Goal: Task Accomplishment & Management: Manage account settings

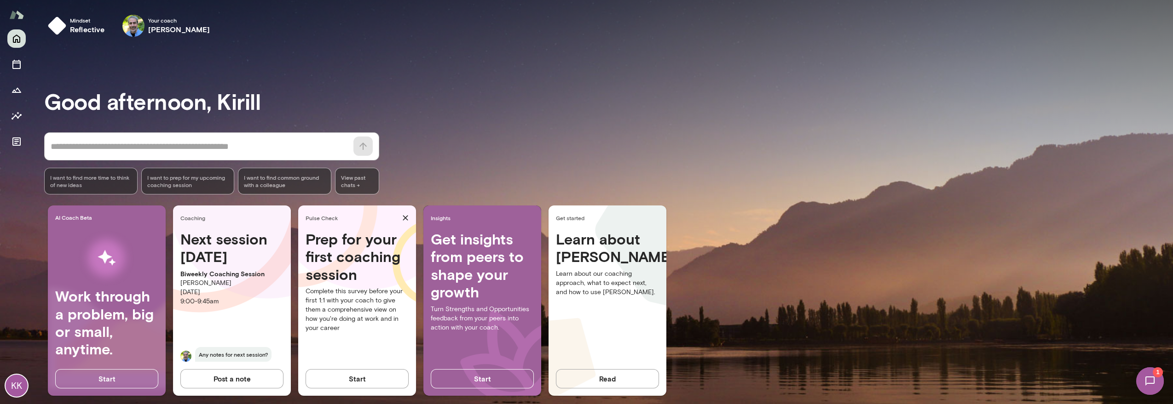
click at [26, 202] on div "KK" at bounding box center [16, 216] width 33 height 375
click at [406, 218] on icon "button" at bounding box center [405, 218] width 5 height 5
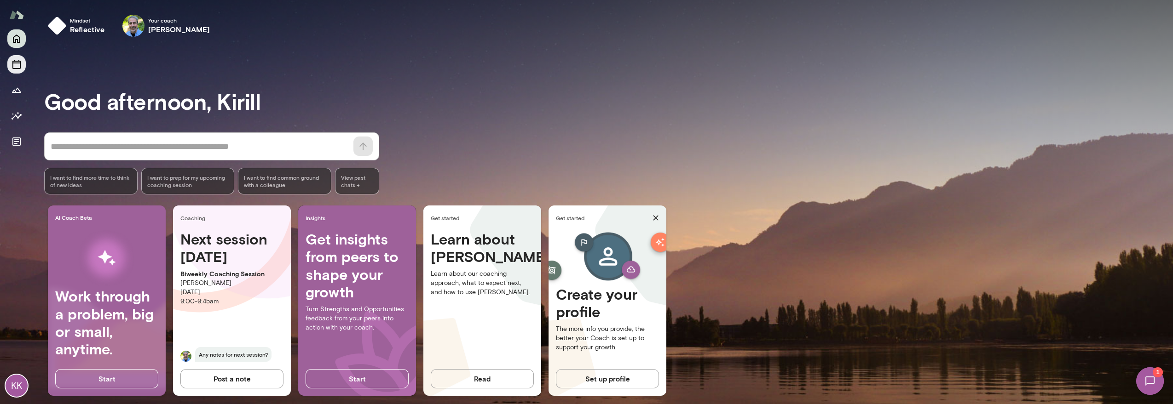
click at [13, 68] on icon "Sessions" at bounding box center [16, 64] width 11 height 11
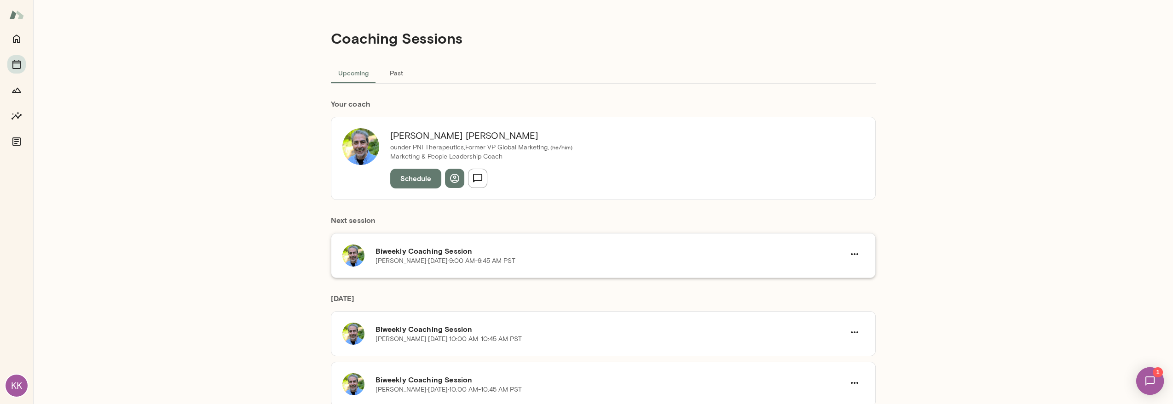
click at [569, 253] on h6 "Biweekly Coaching Session" at bounding box center [610, 251] width 469 height 11
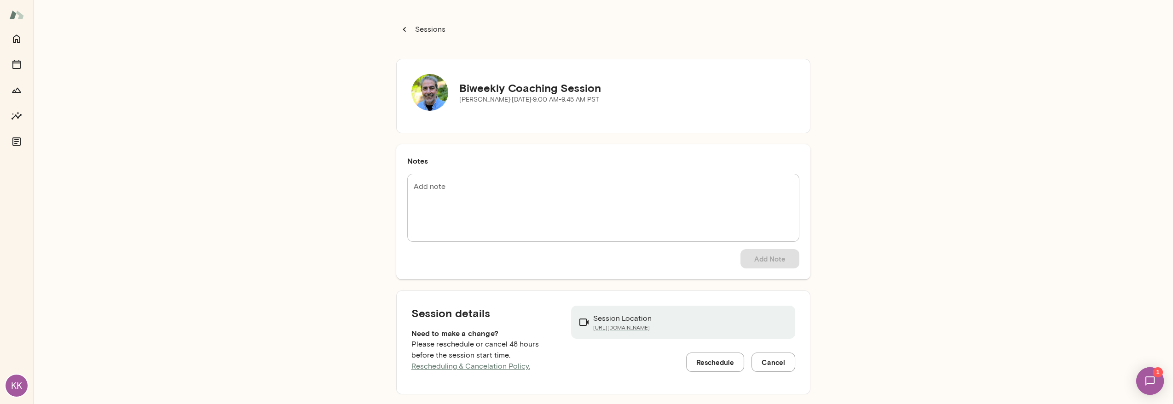
click at [902, 259] on div "Sessions Biweekly Coaching Session [PERSON_NAME][DATE] · 9:00 AM-9:45 AM PST No…" at bounding box center [603, 202] width 1140 height 404
drag, startPoint x: 452, startPoint y: 335, endPoint x: 465, endPoint y: 347, distance: 17.9
click at [465, 347] on div "Session details Need to make a change? Please reschedule or cancel 48 hours bef…" at bounding box center [483, 339] width 145 height 66
click at [465, 347] on p "Please reschedule or cancel 48 hours before the session start time. Reschedulin…" at bounding box center [483, 355] width 145 height 33
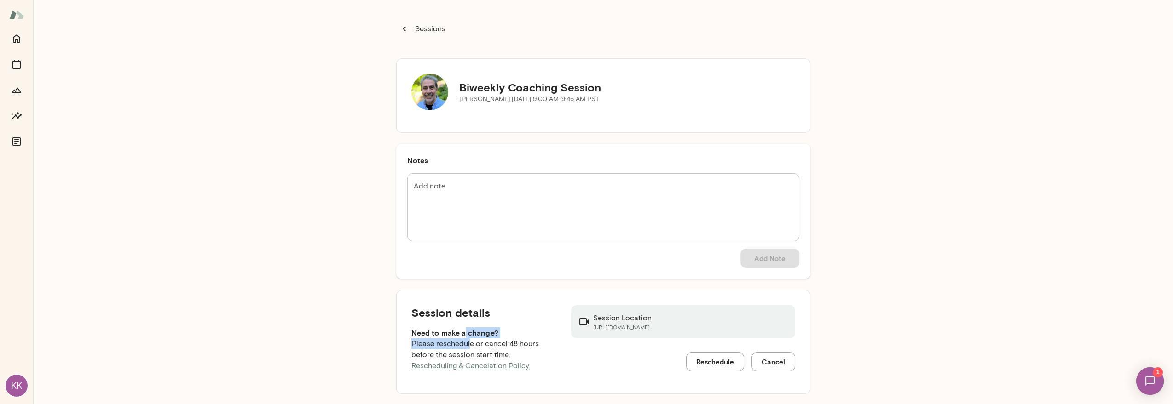
click at [462, 328] on div "Session details Need to make a change? Please reschedule or cancel 48 hours bef…" at bounding box center [483, 339] width 145 height 66
click at [462, 328] on h6 "Need to make a change?" at bounding box center [483, 333] width 145 height 11
click at [718, 361] on button "Reschedule" at bounding box center [715, 361] width 58 height 19
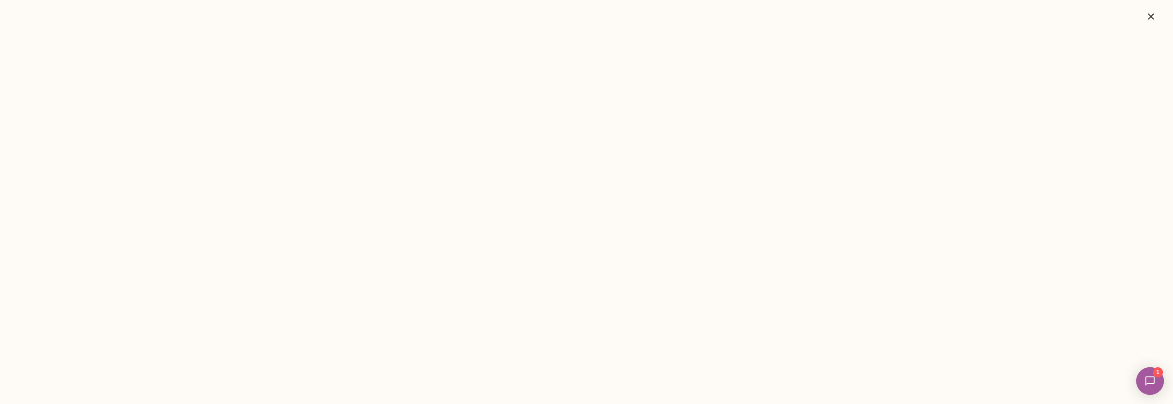
click at [1153, 16] on icon "button" at bounding box center [1150, 16] width 11 height 11
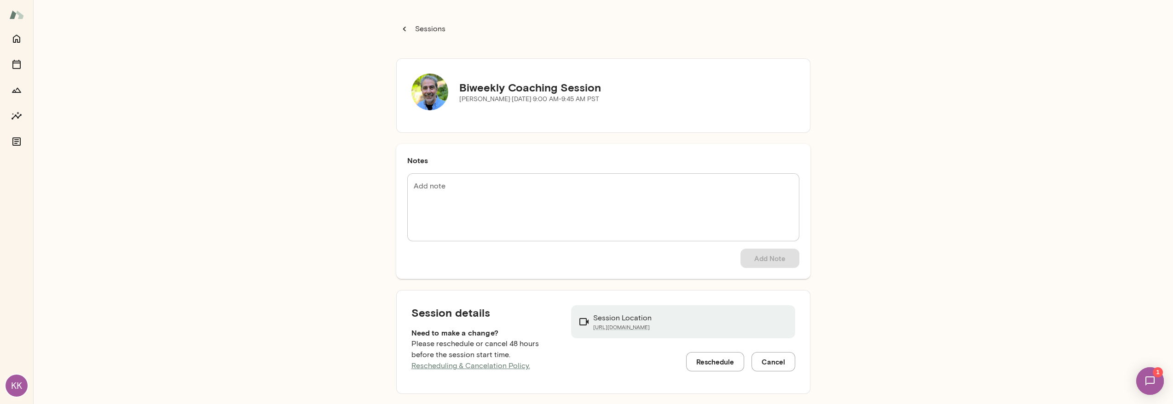
click at [850, 228] on div "Sessions Biweekly Coaching Session [PERSON_NAME][DATE] · 9:00 AM-9:45 AM PST No…" at bounding box center [603, 202] width 1140 height 404
click at [771, 358] on button "Cancel" at bounding box center [773, 361] width 44 height 19
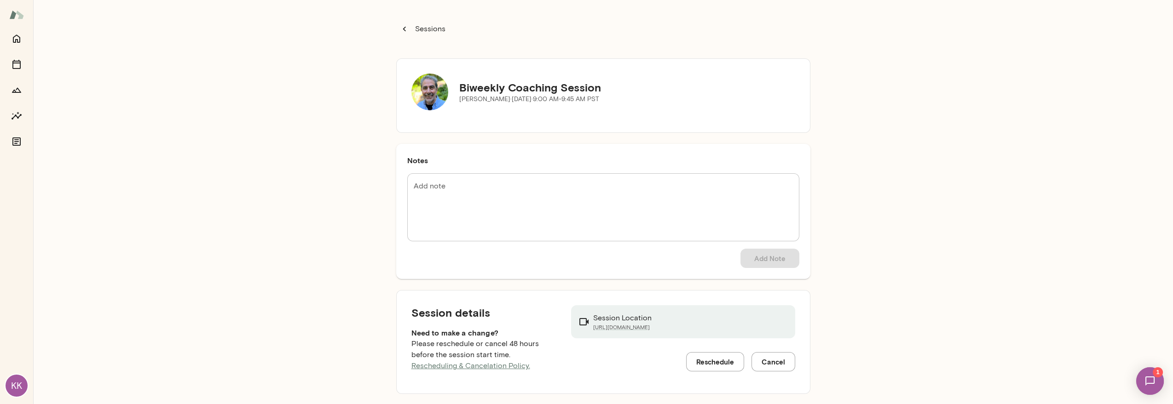
click at [435, 32] on p "Sessions" at bounding box center [429, 28] width 32 height 11
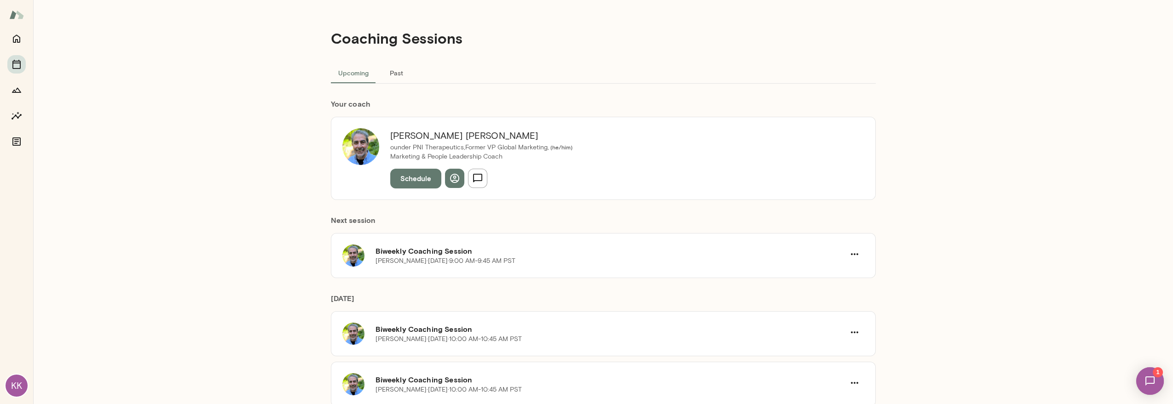
scroll to position [51, 0]
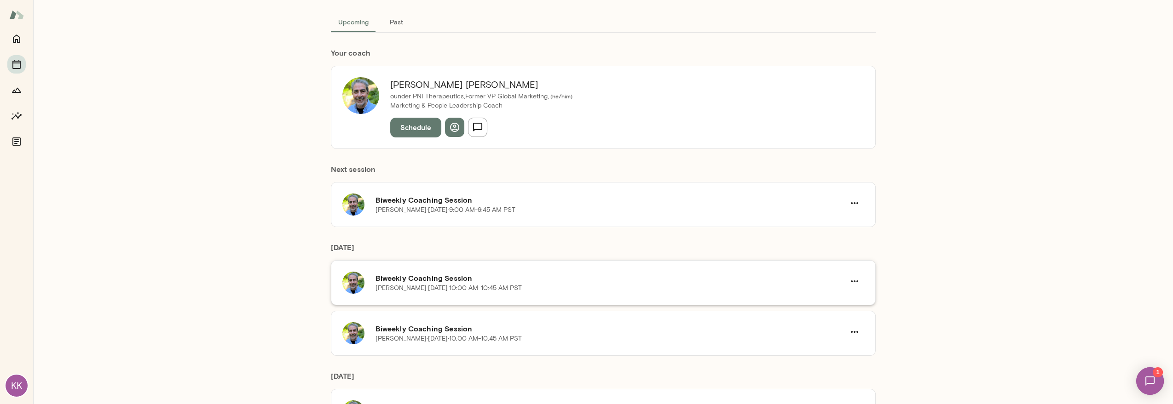
click at [590, 282] on h6 "Biweekly Coaching Session" at bounding box center [610, 278] width 469 height 11
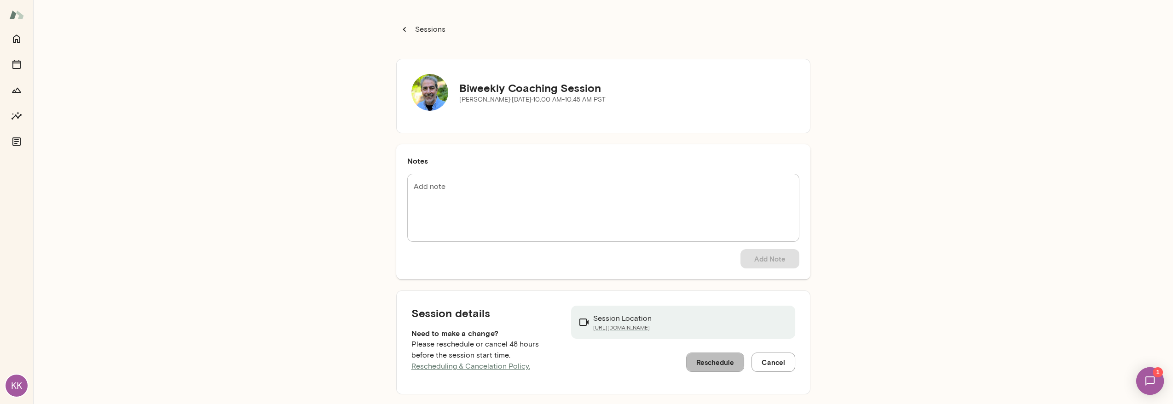
click at [711, 365] on button "Reschedule" at bounding box center [715, 362] width 58 height 19
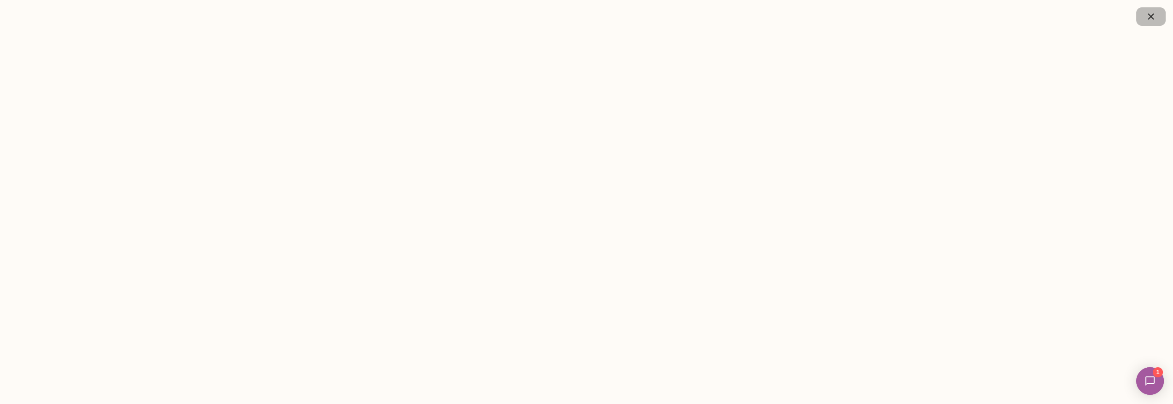
click at [1149, 17] on icon "button" at bounding box center [1150, 16] width 11 height 11
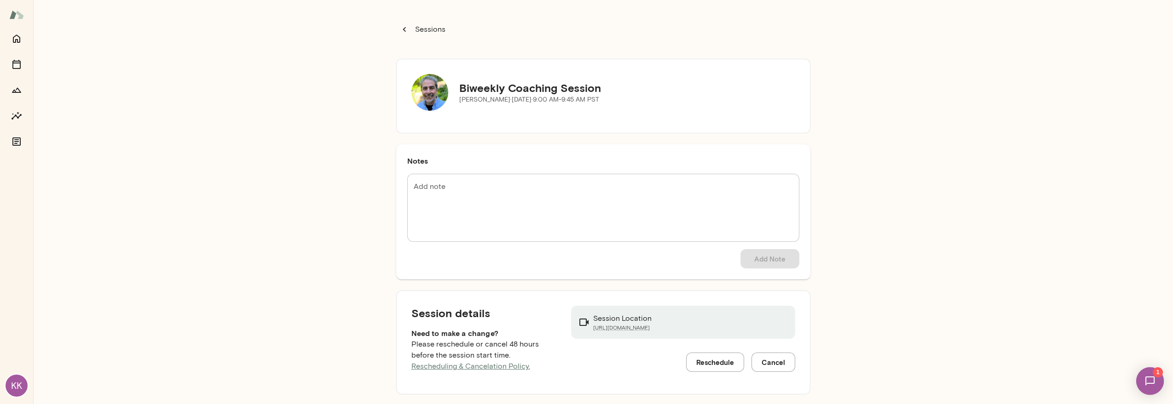
click at [435, 32] on p "Sessions" at bounding box center [429, 29] width 32 height 11
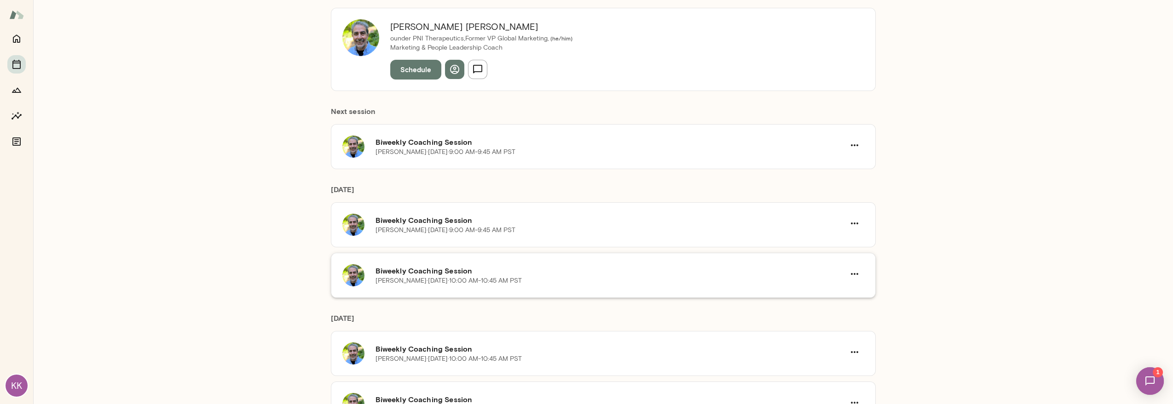
scroll to position [153, 0]
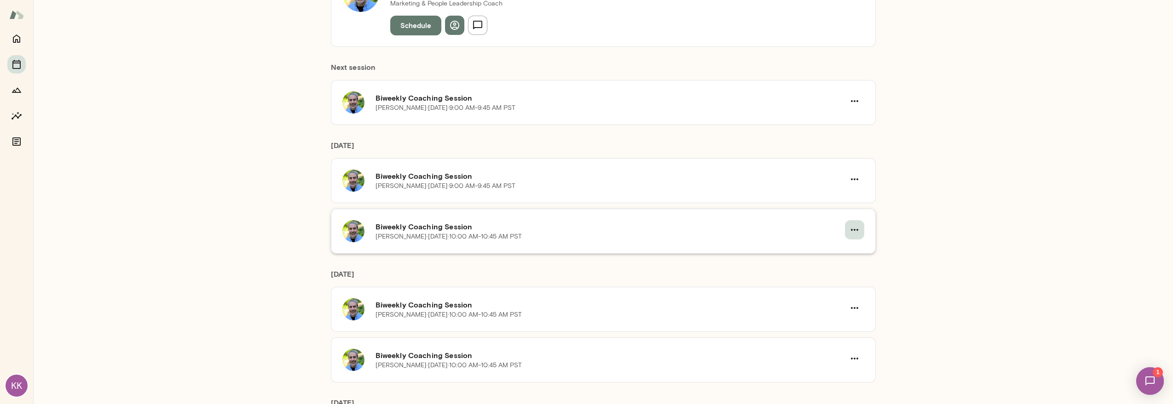
click at [853, 229] on icon "button" at bounding box center [854, 230] width 7 height 2
click at [58, 31] on span "Reschedule" at bounding box center [38, 27] width 40 height 9
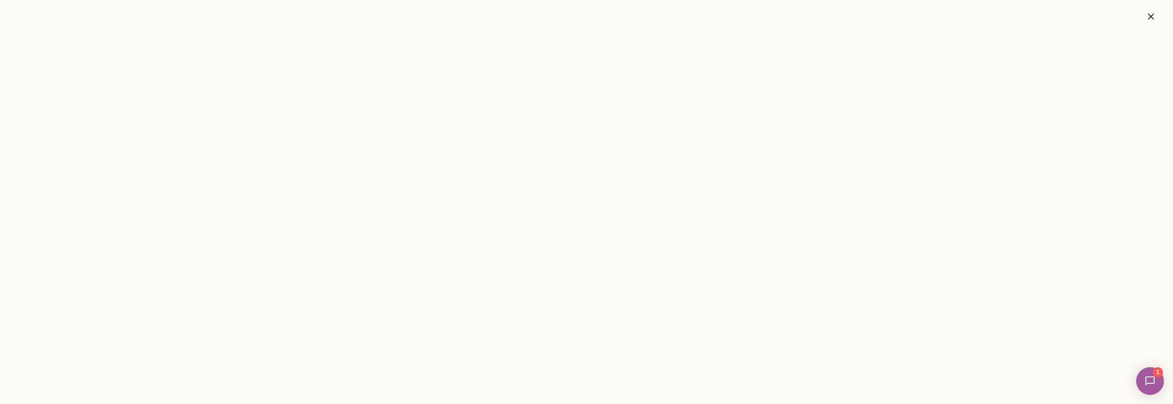
click at [1158, 15] on button "button" at bounding box center [1150, 16] width 29 height 18
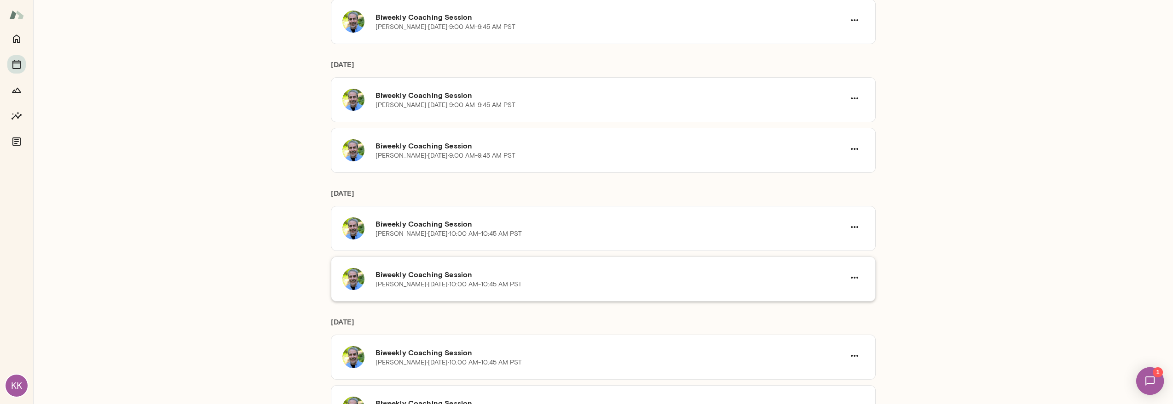
scroll to position [260, 0]
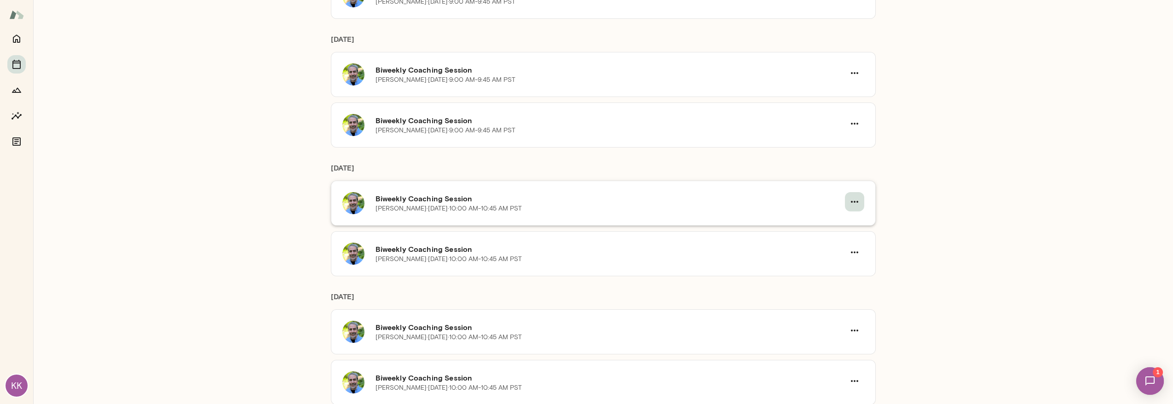
click at [852, 198] on icon "button" at bounding box center [854, 201] width 11 height 11
click at [58, 31] on span "Reschedule" at bounding box center [38, 27] width 40 height 9
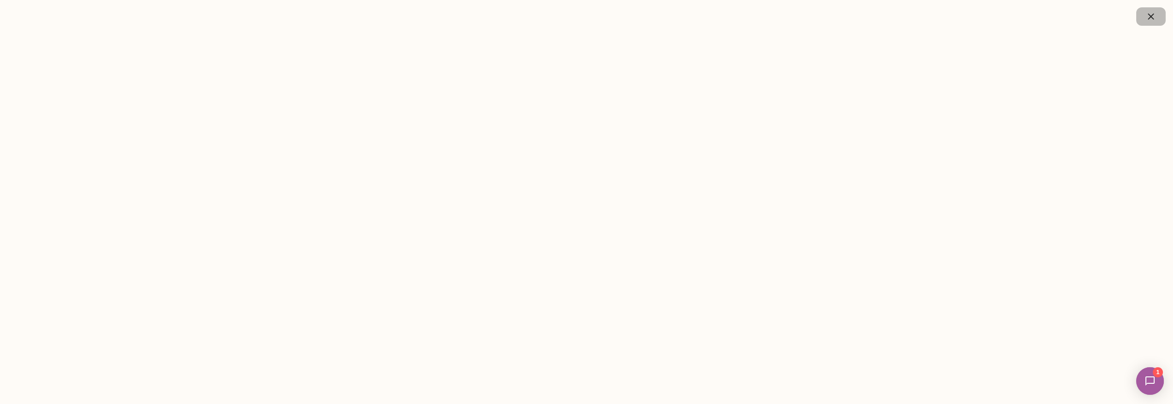
click at [1153, 14] on icon "button" at bounding box center [1151, 16] width 6 height 6
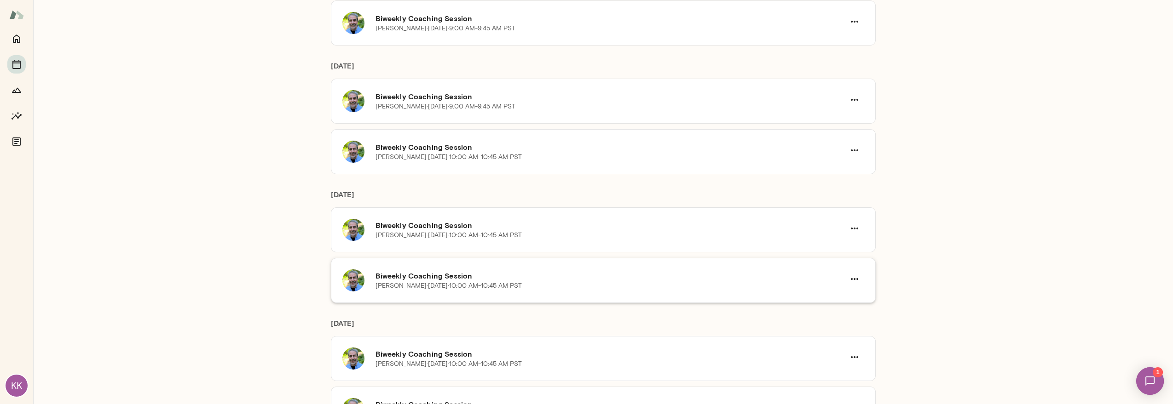
scroll to position [413, 0]
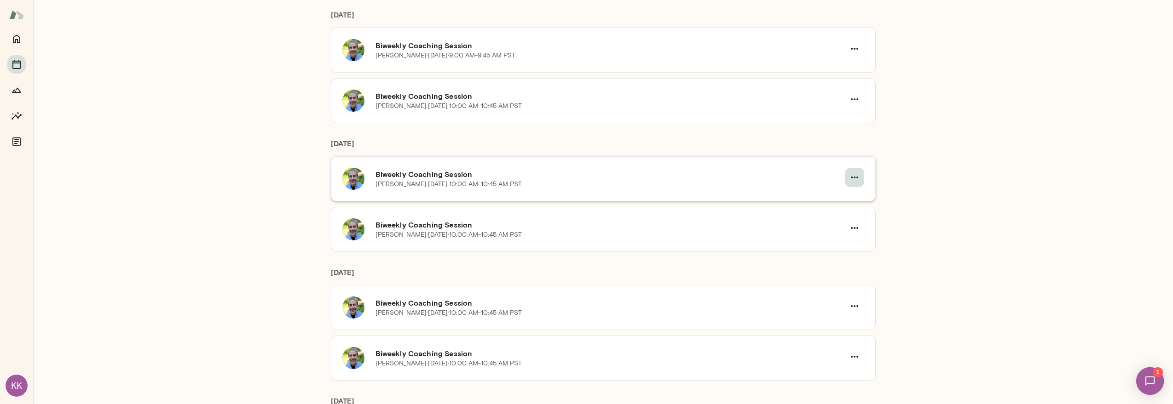
click at [854, 177] on icon "button" at bounding box center [854, 177] width 11 height 11
click at [58, 31] on span "Reschedule" at bounding box center [38, 27] width 40 height 9
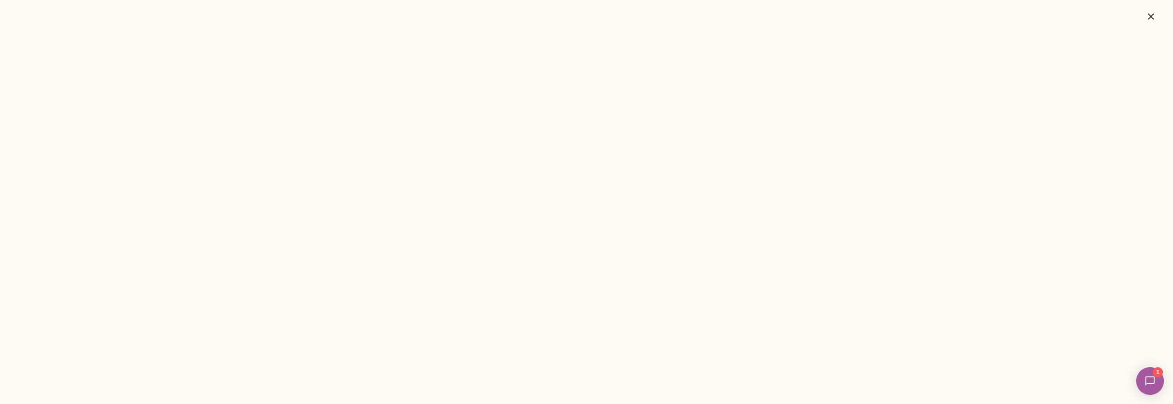
click at [1156, 20] on icon "button" at bounding box center [1150, 16] width 11 height 11
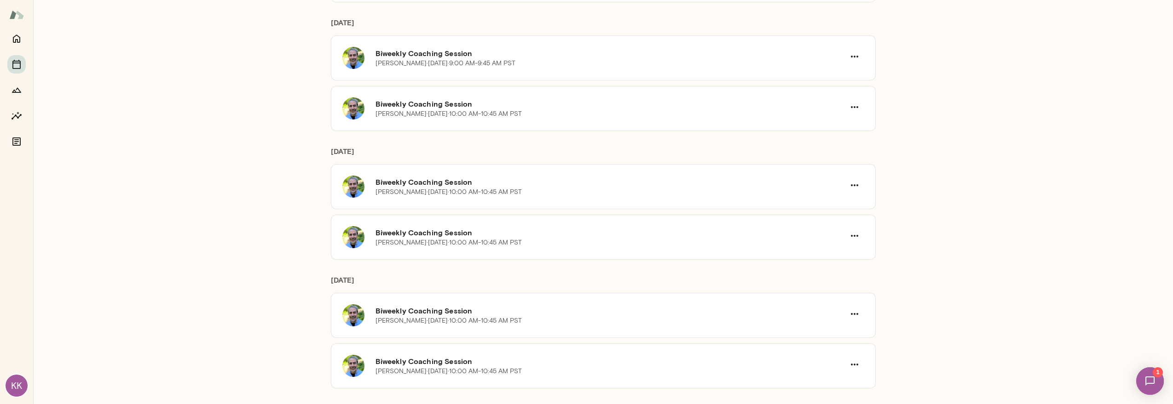
scroll to position [362, 0]
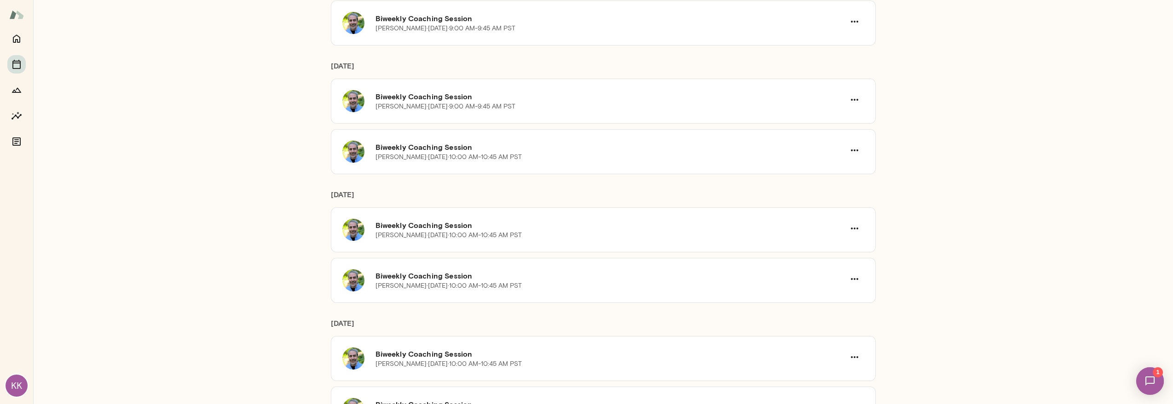
click at [985, 308] on div "Coaching Sessions Upcoming Past Your coach [PERSON_NAME] ounder PNI Therapeutic…" at bounding box center [603, 202] width 1140 height 404
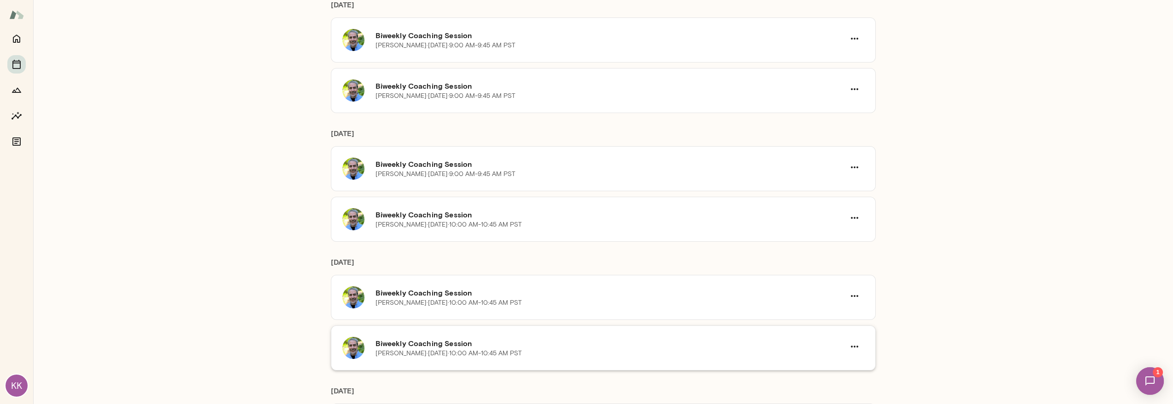
scroll to position [260, 0]
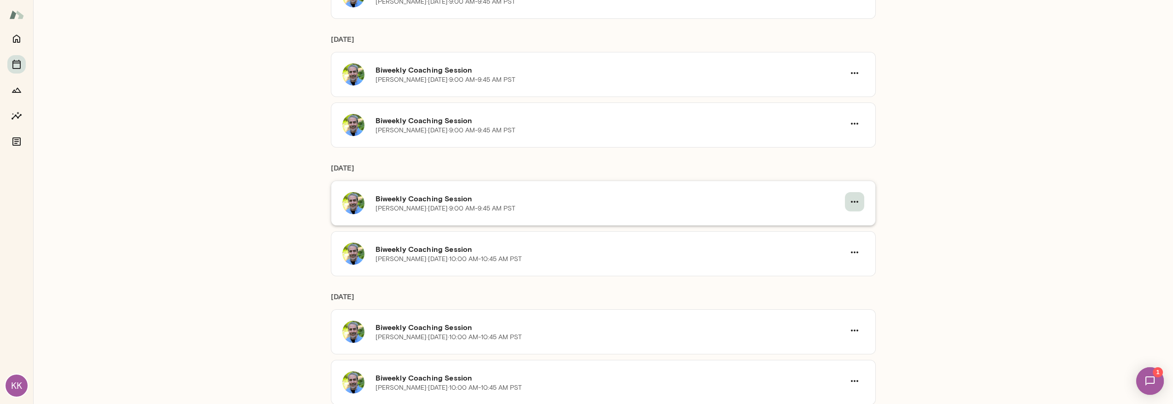
click at [853, 201] on icon "button" at bounding box center [854, 202] width 7 height 2
click at [903, 7] on div at bounding box center [586, 7] width 1173 height 0
click at [939, 302] on div "Coaching Sessions Upcoming Past Your coach [PERSON_NAME] ounder PNI Therapeutic…" at bounding box center [603, 202] width 1140 height 404
click at [849, 198] on icon "button" at bounding box center [854, 201] width 11 height 11
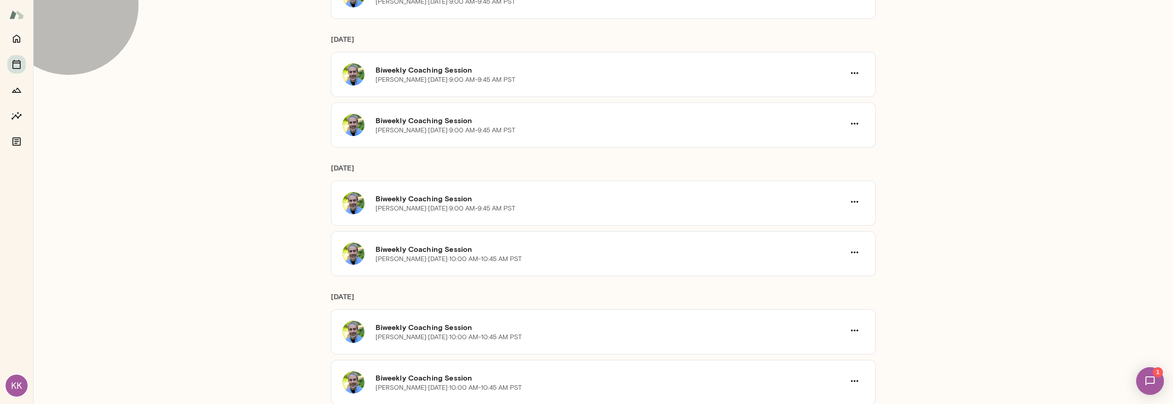
click at [58, 31] on span "Reschedule" at bounding box center [38, 27] width 40 height 9
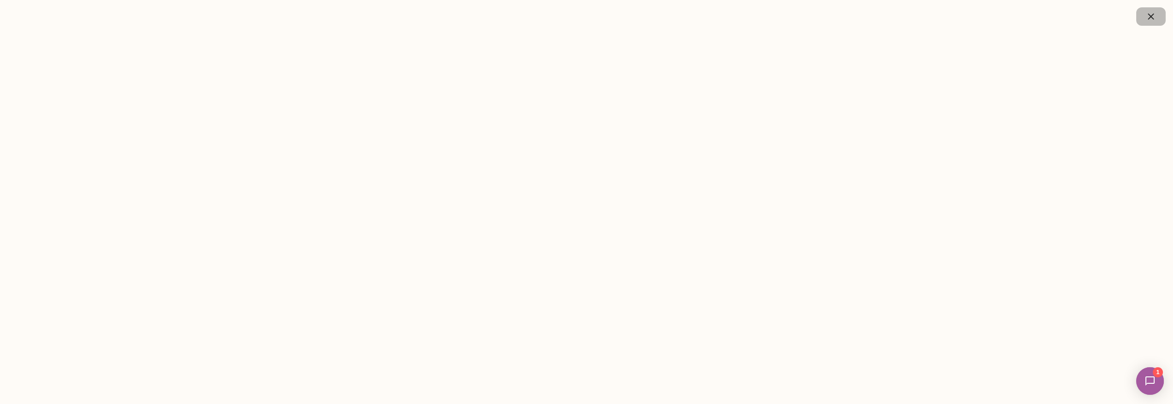
click at [1157, 12] on button "button" at bounding box center [1150, 16] width 29 height 18
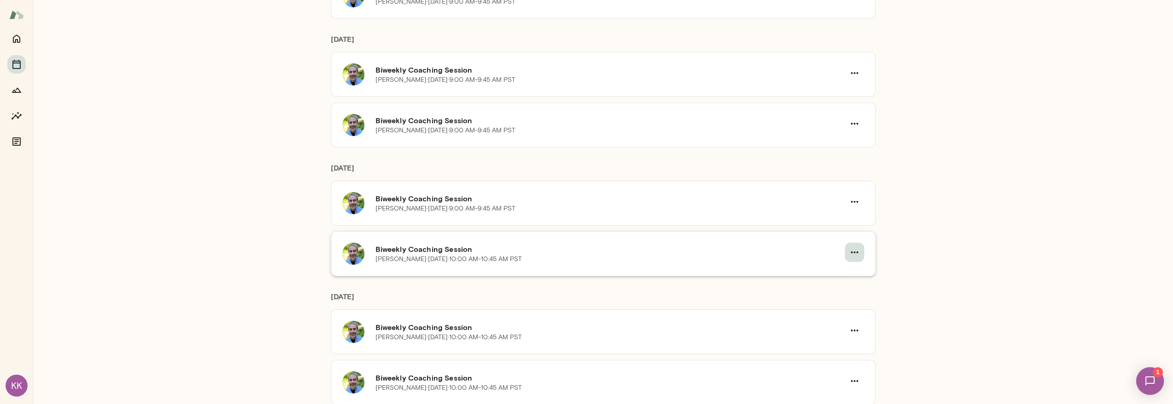
click at [849, 250] on icon "button" at bounding box center [854, 252] width 11 height 11
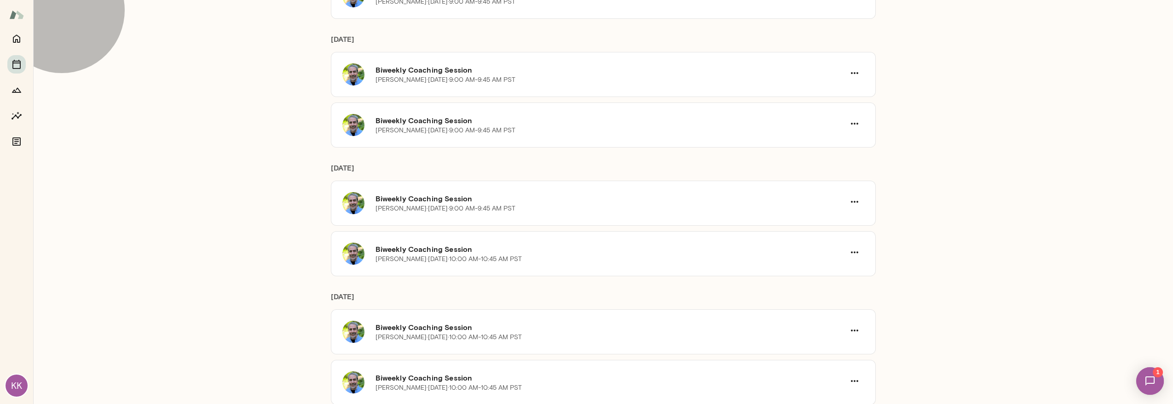
click at [58, 31] on span "Reschedule" at bounding box center [38, 27] width 40 height 9
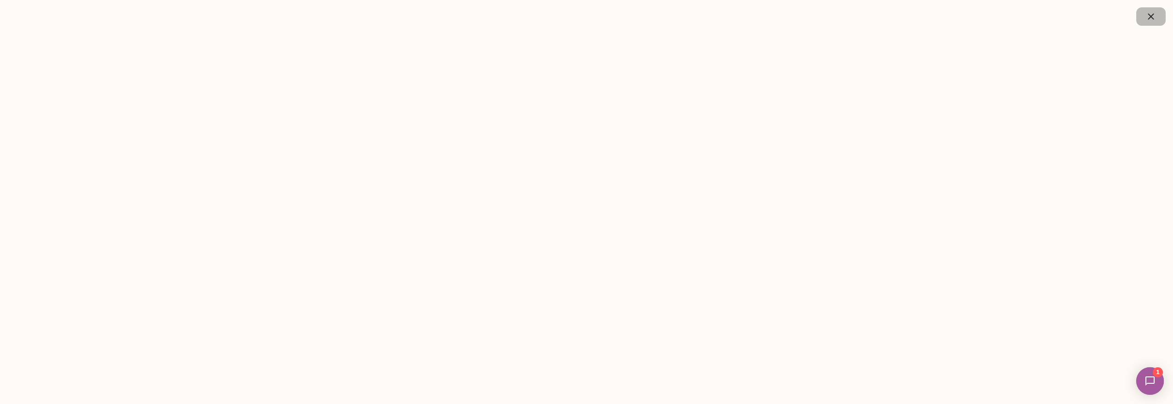
click at [1151, 15] on icon "button" at bounding box center [1150, 16] width 11 height 11
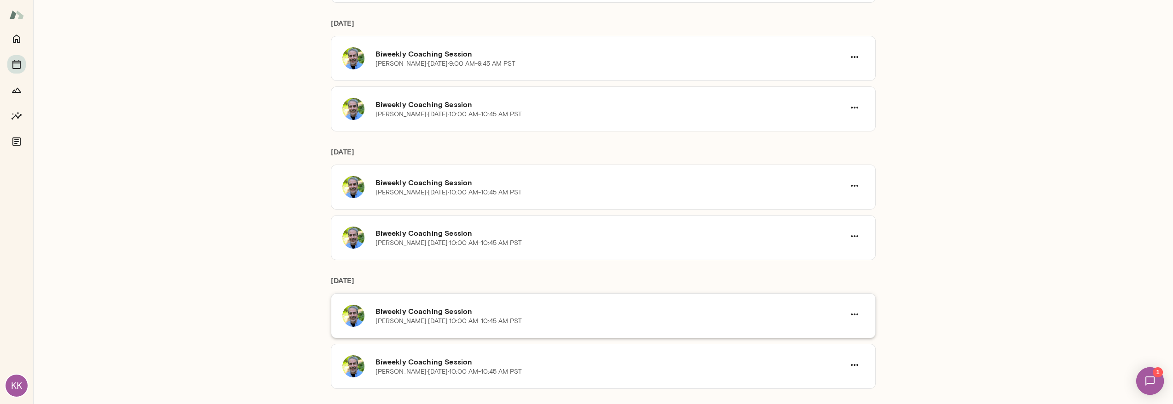
scroll to position [413, 0]
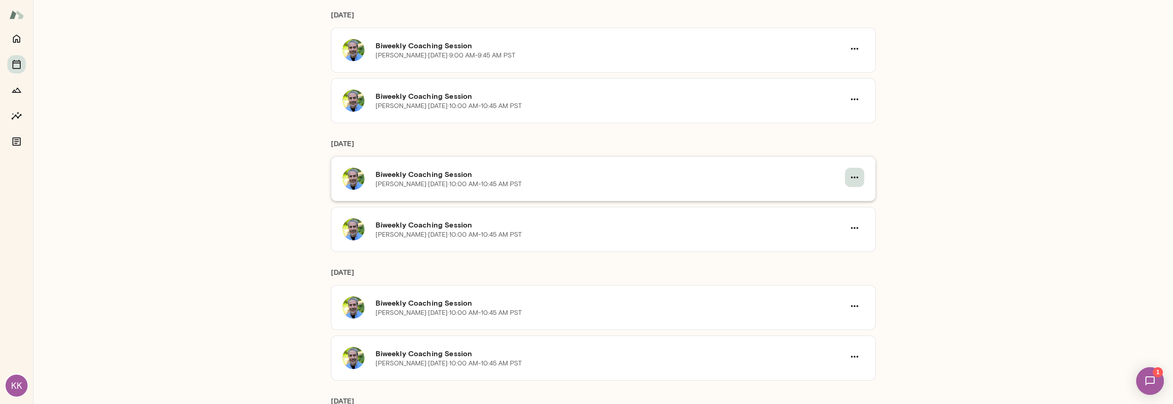
click at [851, 177] on icon "button" at bounding box center [854, 178] width 7 height 2
click at [58, 31] on span "Reschedule" at bounding box center [38, 27] width 40 height 9
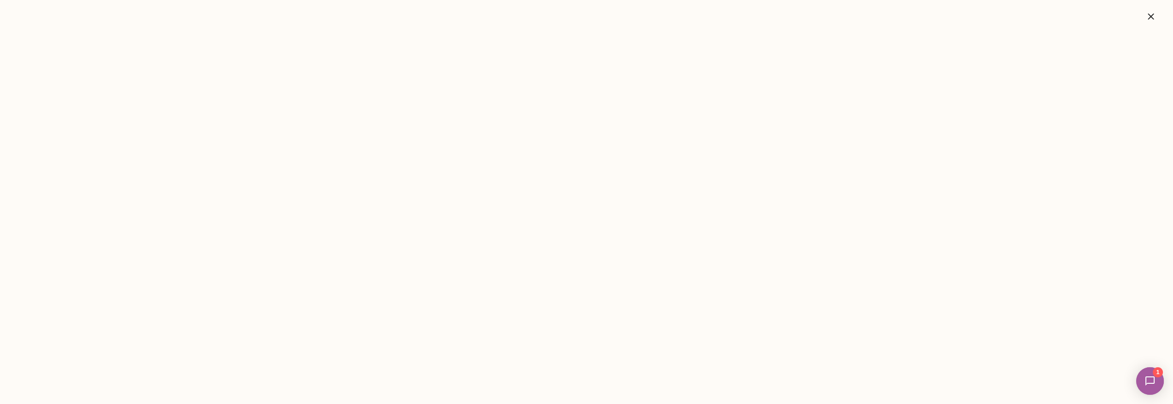
click at [1156, 20] on icon "button" at bounding box center [1150, 16] width 11 height 11
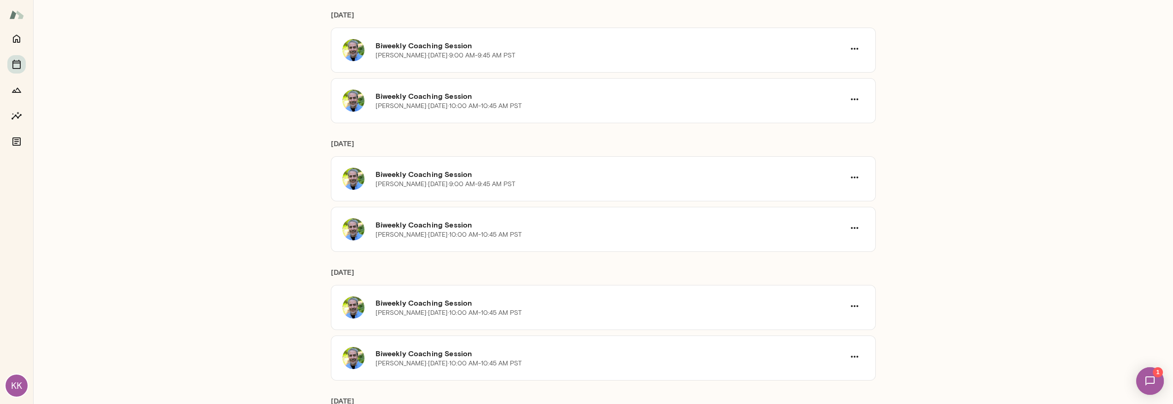
click at [956, 334] on div "Coaching Sessions Upcoming Past Your coach [PERSON_NAME] ounder PNI Therapeutic…" at bounding box center [603, 202] width 1140 height 404
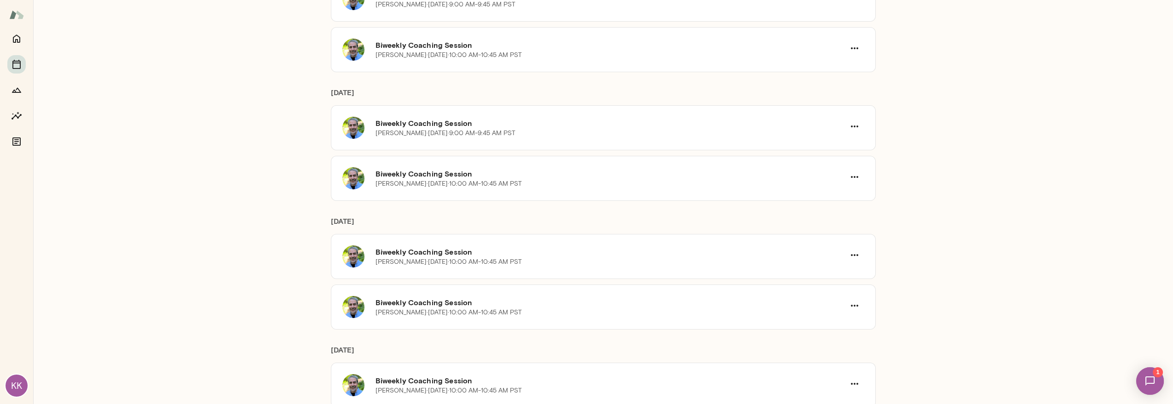
click at [1039, 286] on div "Coaching Sessions Upcoming Past Your coach [PERSON_NAME] ounder PNI Therapeutic…" at bounding box center [603, 202] width 1140 height 404
click at [1144, 377] on img at bounding box center [1150, 382] width 38 height 38
click at [118, 175] on div "My pleasure!" at bounding box center [69, 177] width 138 height 5
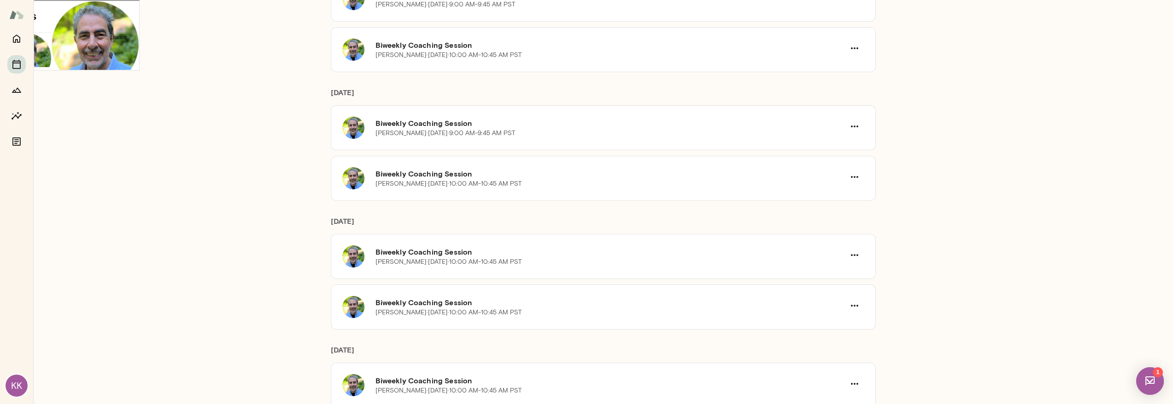
scroll to position [3257, 0]
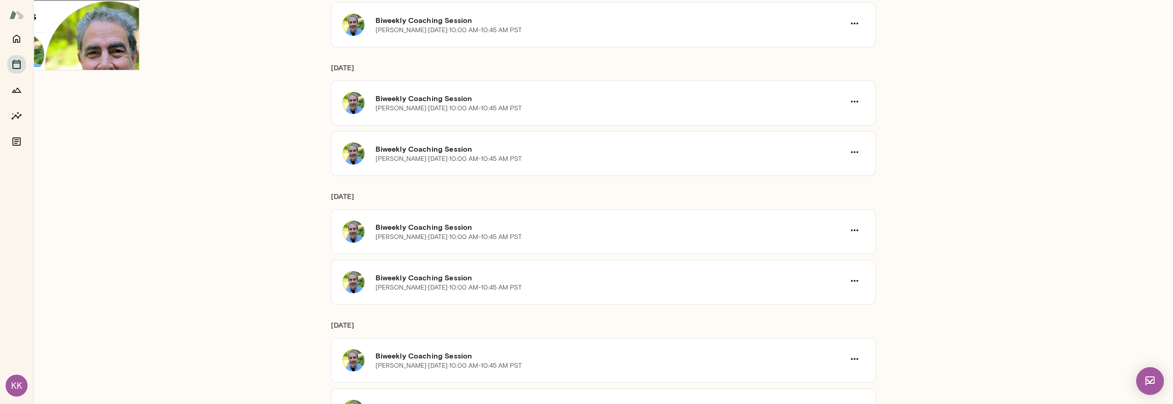
scroll to position [669, 0]
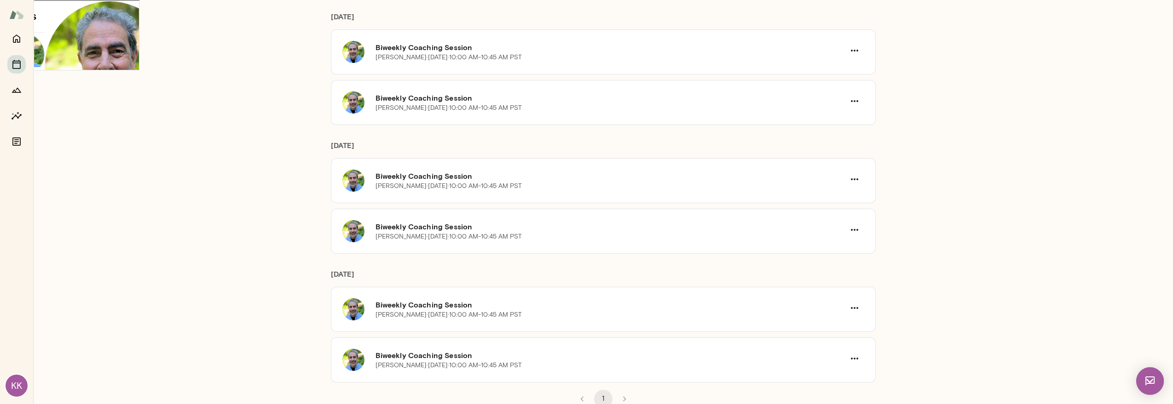
click at [890, 159] on div "Coaching Sessions Upcoming Past Your coach [PERSON_NAME] ounder PNI Therapeutic…" at bounding box center [603, 202] width 1140 height 404
click at [849, 47] on icon "button" at bounding box center [854, 50] width 11 height 11
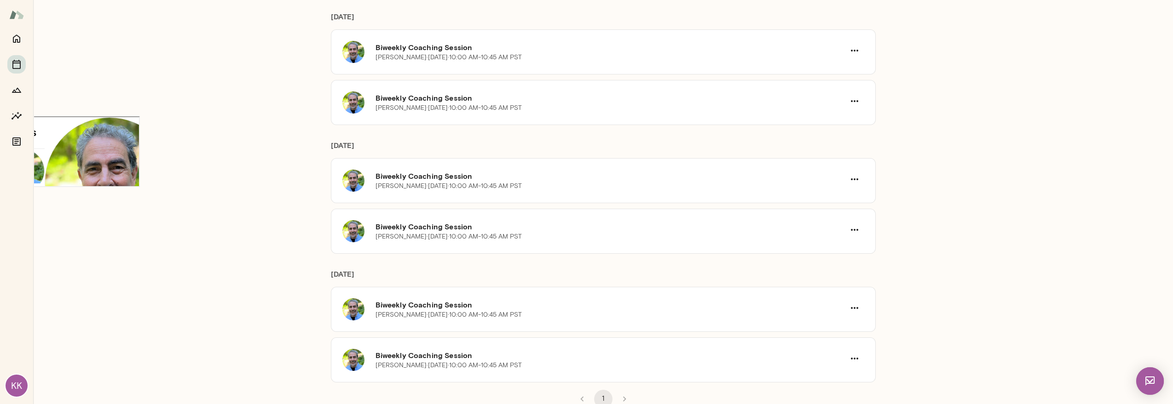
click at [58, 31] on span "Reschedule" at bounding box center [38, 27] width 40 height 9
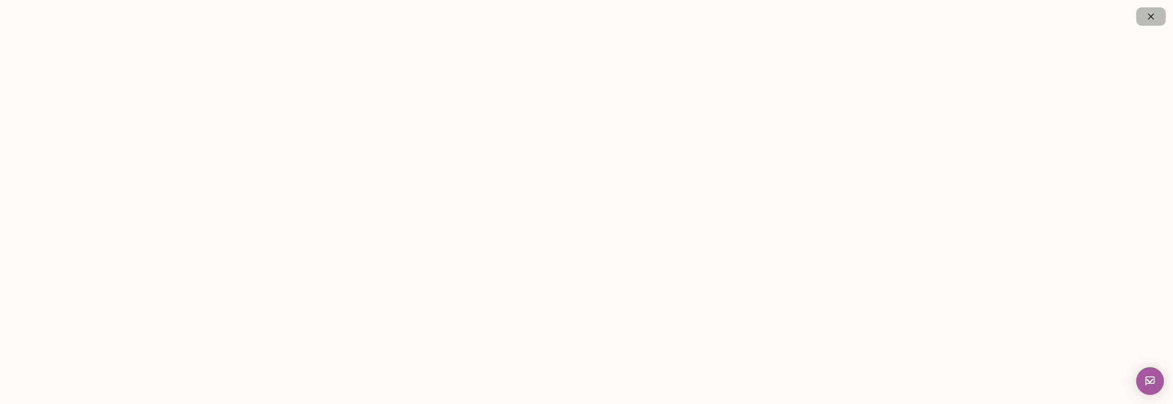
click at [1142, 17] on button "button" at bounding box center [1150, 16] width 29 height 18
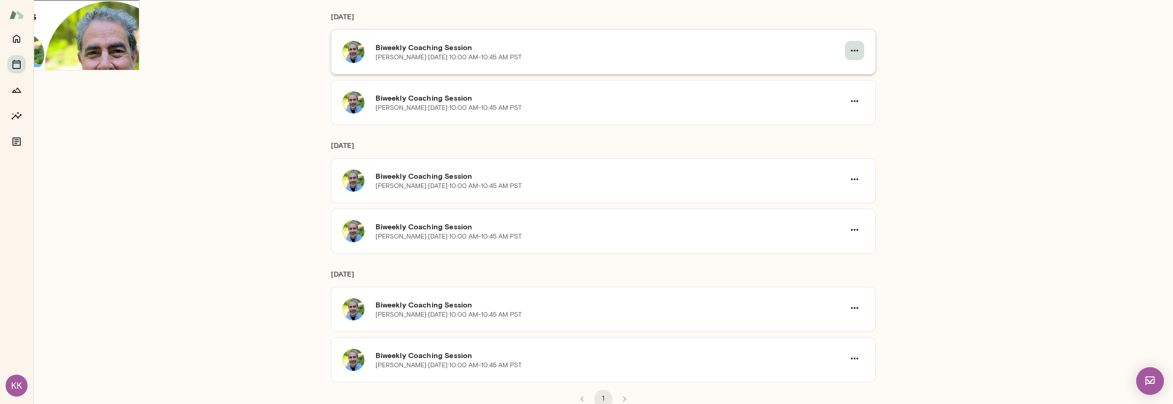
click at [852, 49] on icon "button" at bounding box center [854, 50] width 11 height 11
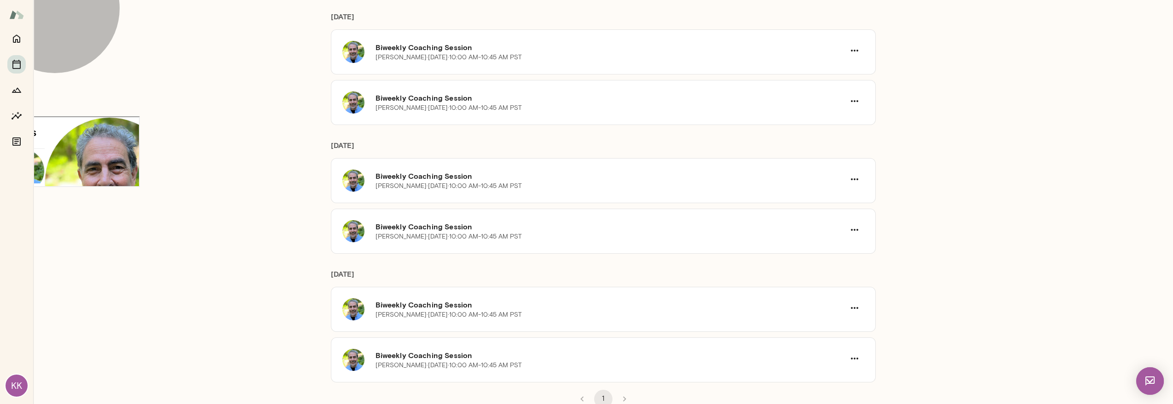
click at [58, 31] on span "Reschedule" at bounding box center [38, 27] width 40 height 9
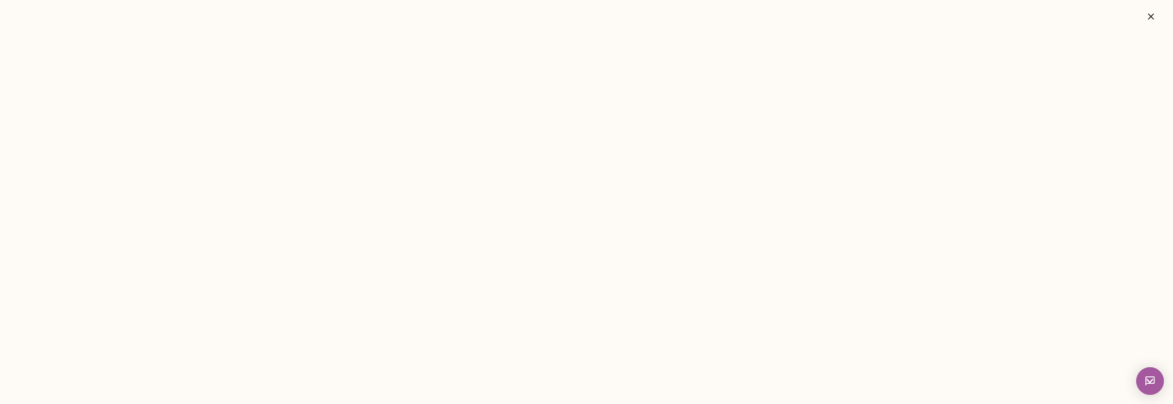
click at [1146, 11] on icon "button" at bounding box center [1150, 16] width 11 height 11
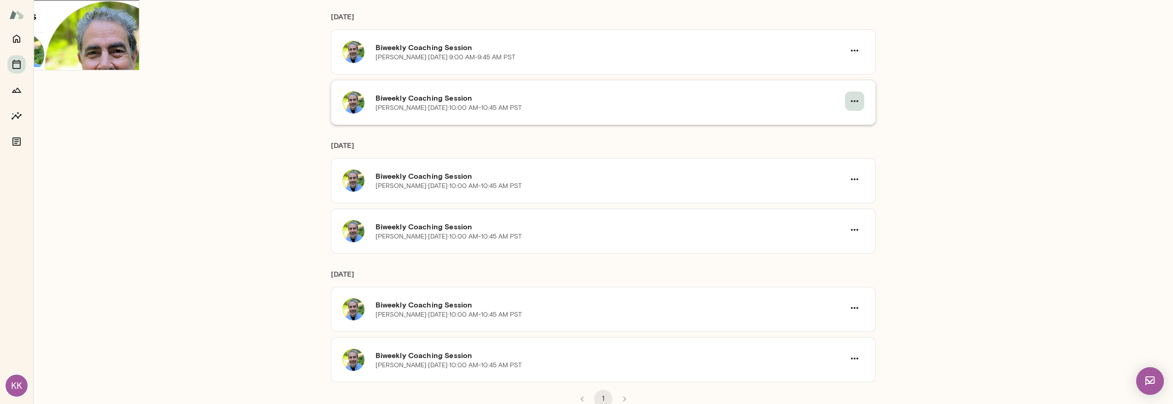
click at [851, 103] on icon "button" at bounding box center [854, 101] width 11 height 11
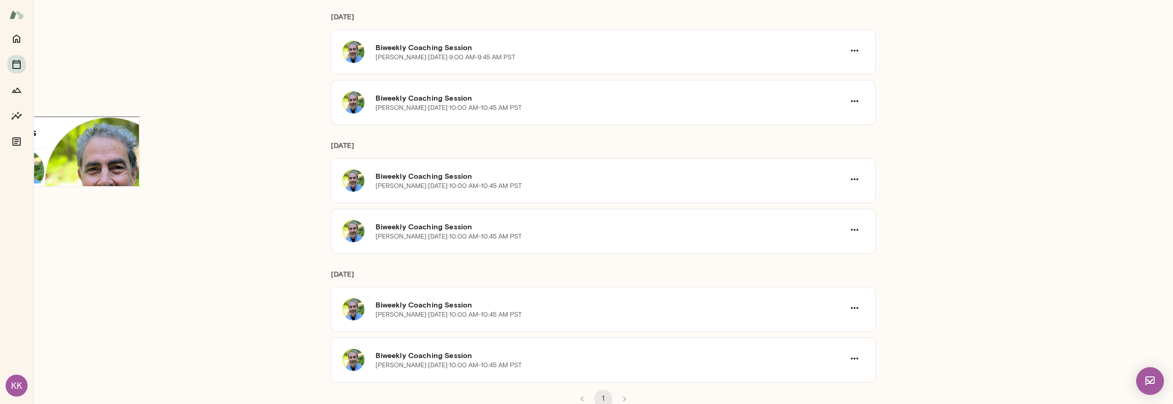
click at [58, 31] on span "Reschedule" at bounding box center [38, 27] width 40 height 9
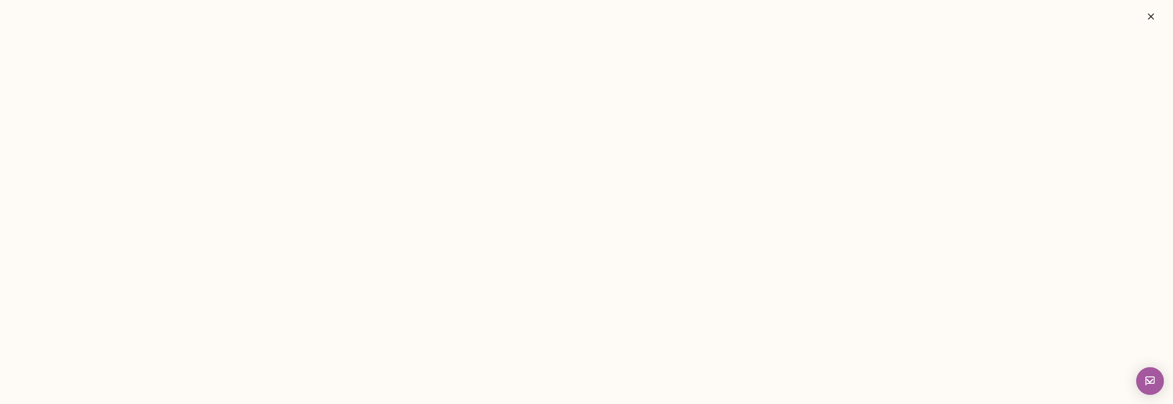
click at [1151, 18] on icon "button" at bounding box center [1150, 16] width 11 height 11
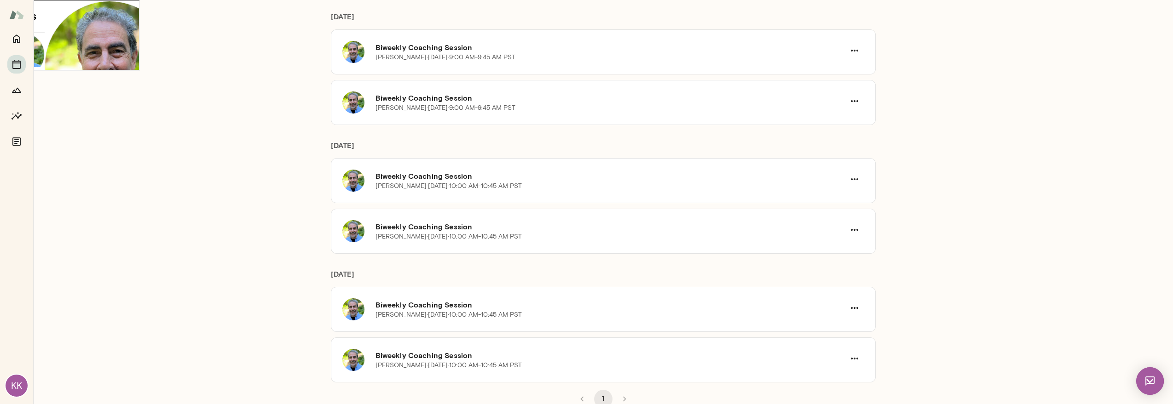
click at [916, 210] on div "Coaching Sessions Upcoming Past Your coach [PERSON_NAME] ounder PNI Therapeutic…" at bounding box center [603, 202] width 1140 height 404
click at [851, 179] on icon "button" at bounding box center [854, 180] width 7 height 2
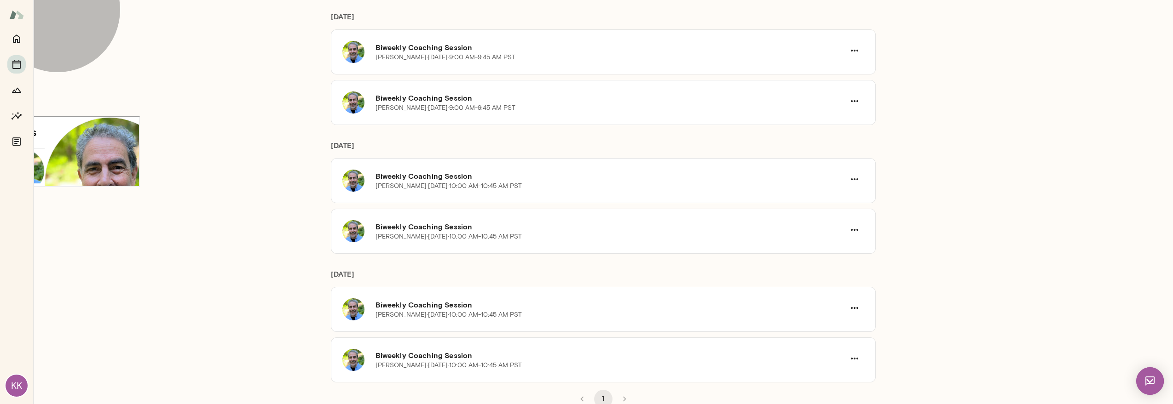
click at [58, 31] on span "Reschedule" at bounding box center [38, 27] width 40 height 9
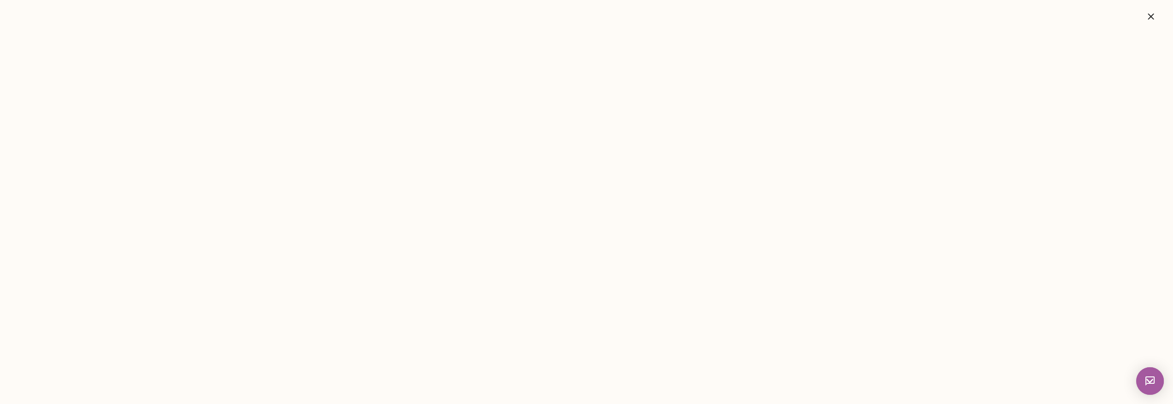
click at [1151, 17] on icon "button" at bounding box center [1151, 16] width 6 height 6
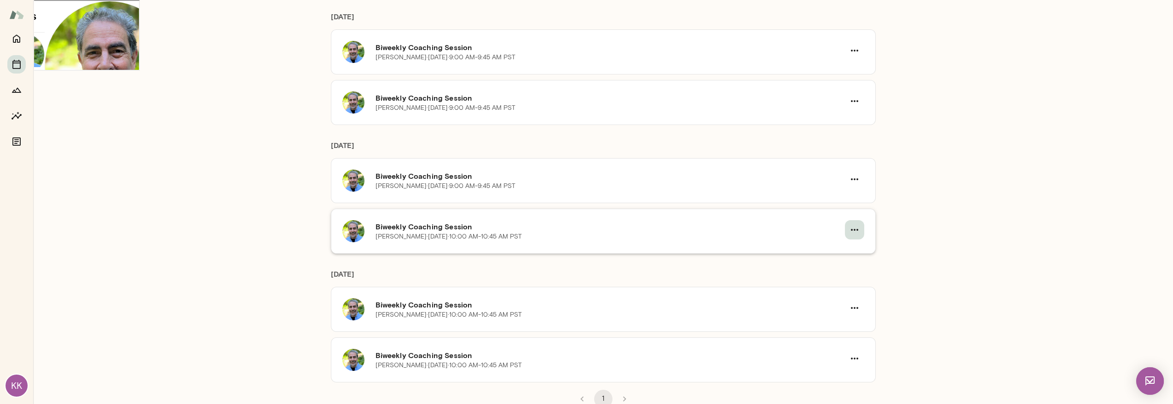
click at [850, 230] on icon "button" at bounding box center [854, 230] width 11 height 11
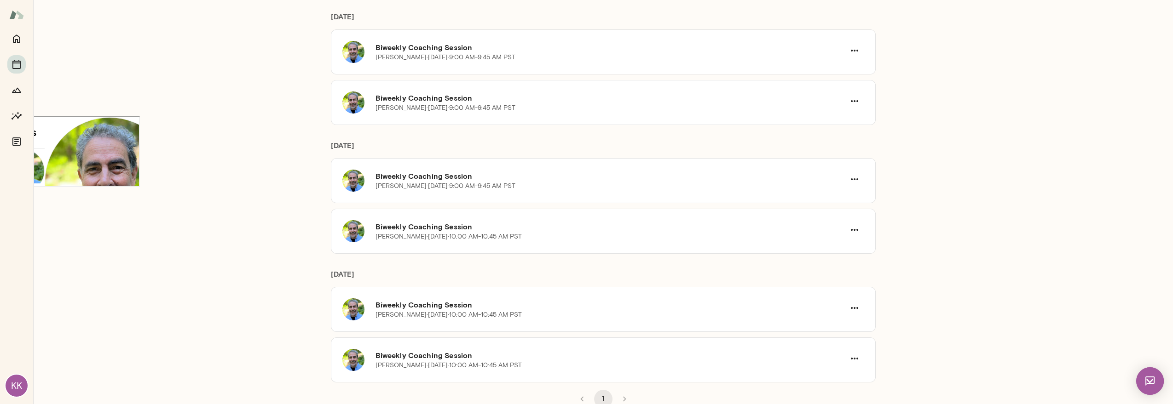
click at [58, 31] on span "Reschedule" at bounding box center [38, 27] width 40 height 9
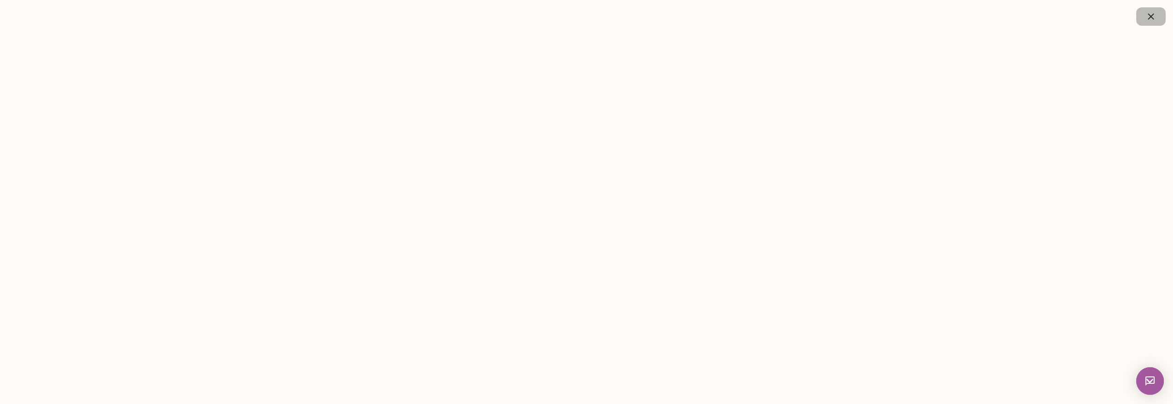
click at [1150, 16] on icon "button" at bounding box center [1150, 16] width 11 height 11
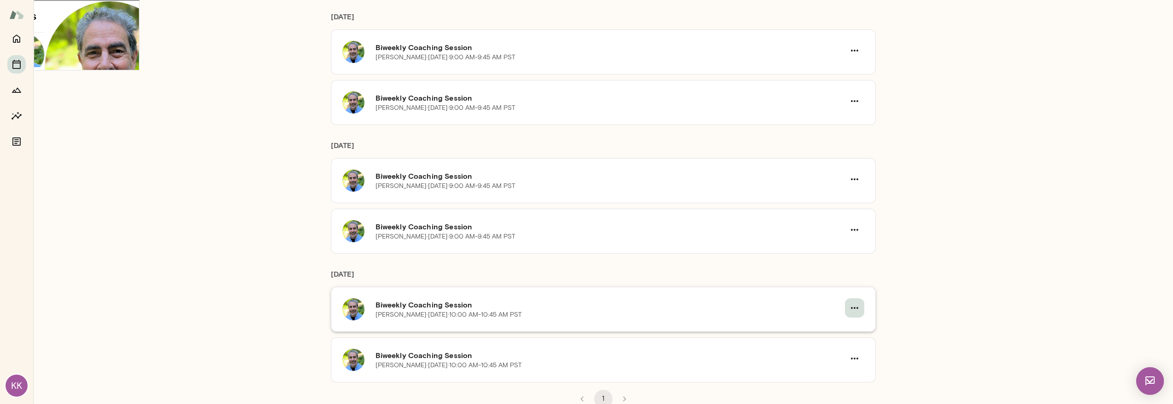
click at [845, 300] on button "button" at bounding box center [854, 308] width 19 height 19
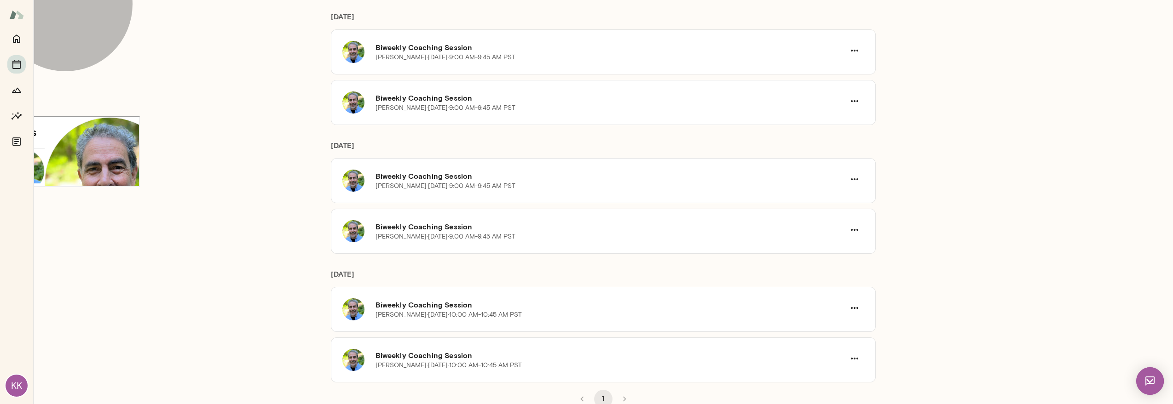
click at [58, 31] on span "Reschedule" at bounding box center [38, 27] width 40 height 9
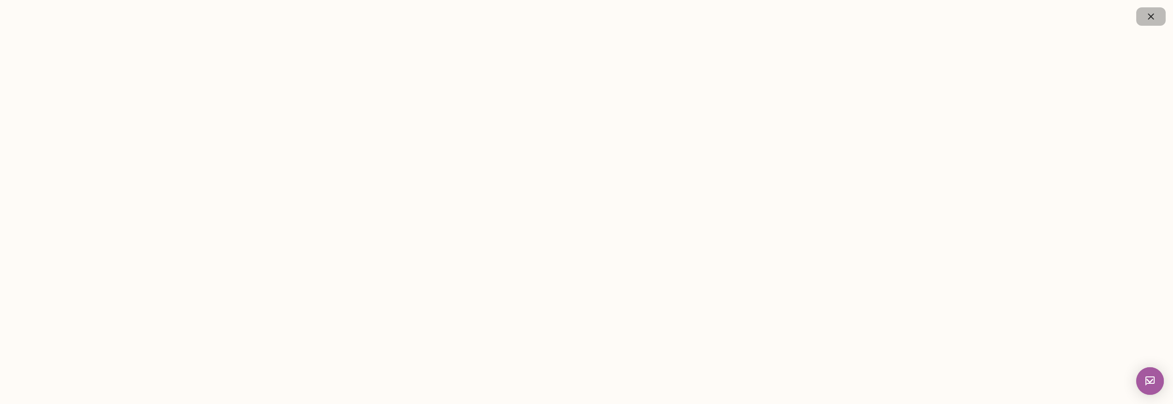
click at [1153, 14] on icon "button" at bounding box center [1151, 16] width 6 height 6
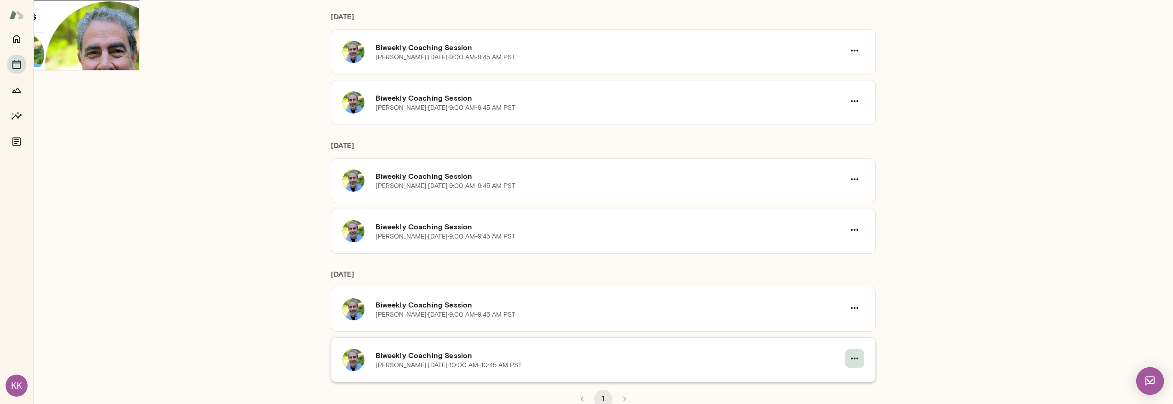
click at [853, 353] on icon "button" at bounding box center [854, 358] width 11 height 11
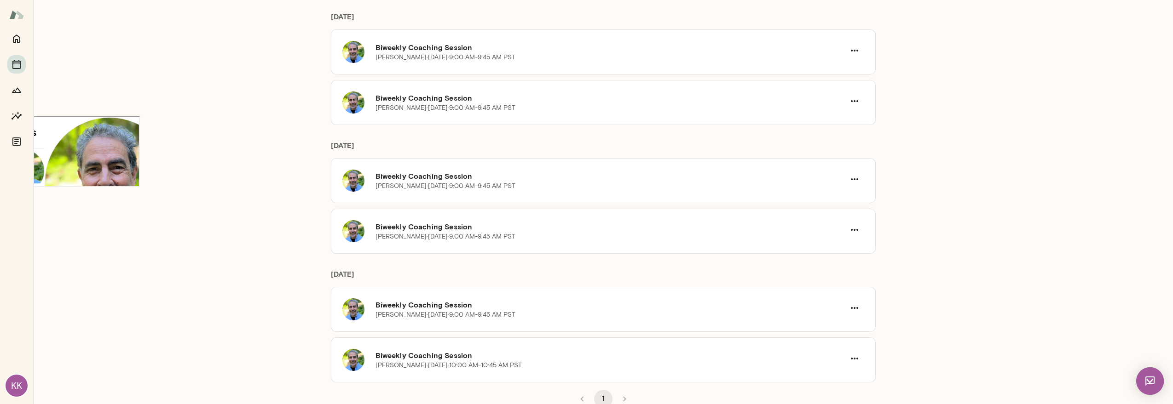
click at [58, 31] on span "Reschedule" at bounding box center [38, 27] width 40 height 9
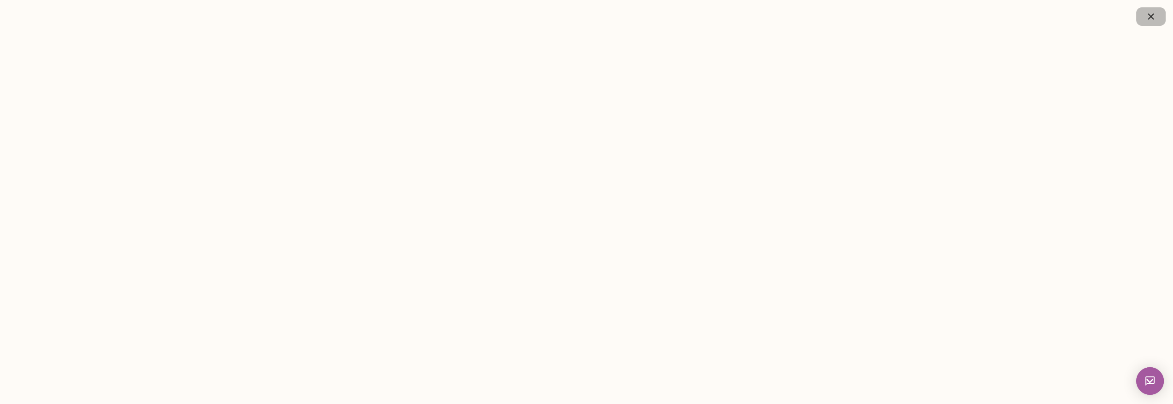
click at [1145, 17] on button "button" at bounding box center [1150, 16] width 29 height 18
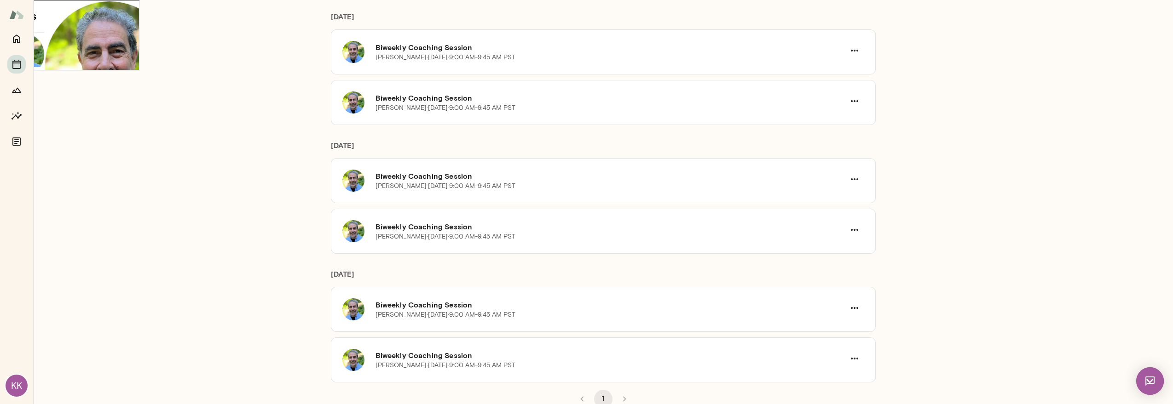
click at [901, 154] on div "Coaching Sessions Upcoming Past Your coach [PERSON_NAME] ounder PNI Therapeutic…" at bounding box center [603, 202] width 1140 height 404
